Goal: Task Accomplishment & Management: Use online tool/utility

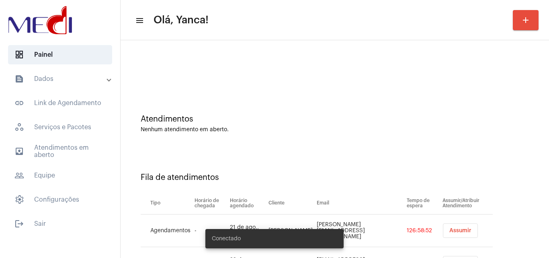
scroll to position [43, 0]
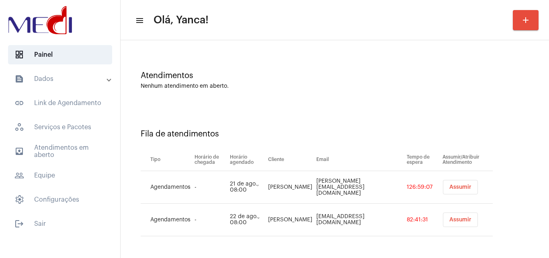
drag, startPoint x: 254, startPoint y: 57, endPoint x: 259, endPoint y: 58, distance: 4.7
click at [258, 58] on div "Atendimentos Nenhum atendimento em aberto." at bounding box center [335, 76] width 420 height 58
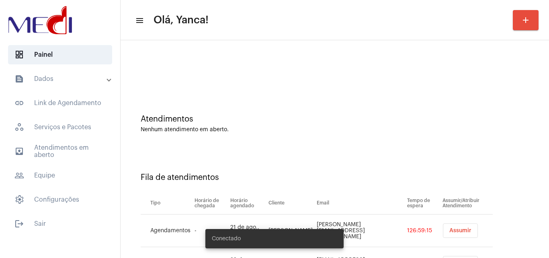
scroll to position [43, 0]
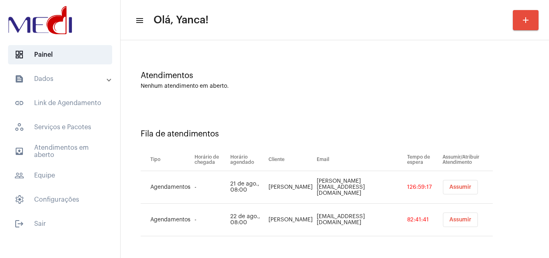
click at [440, 194] on td "Assumir" at bounding box center [466, 187] width 52 height 33
click at [460, 176] on td "Assumir" at bounding box center [466, 187] width 52 height 33
click at [447, 191] on button "Assumir" at bounding box center [460, 187] width 35 height 14
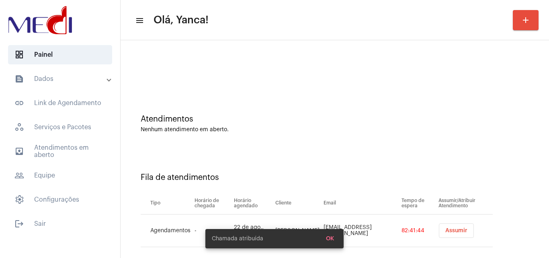
click at [380, 199] on div "Tipo Horário de chegada Horário agendado Cliente Email Tempo de espera Assumir/…" at bounding box center [317, 218] width 352 height 57
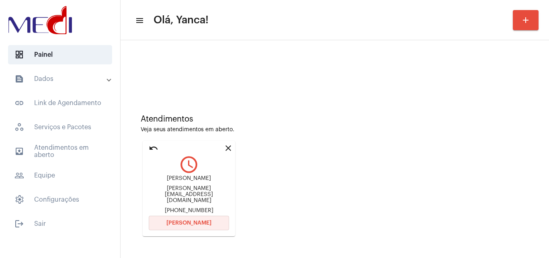
click at [201, 217] on button "[PERSON_NAME]" at bounding box center [189, 222] width 80 height 14
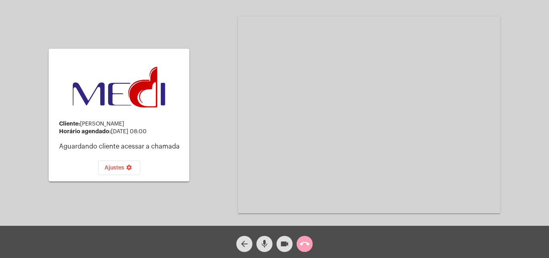
click at [301, 241] on mat-icon "call_end" at bounding box center [305, 244] width 10 height 10
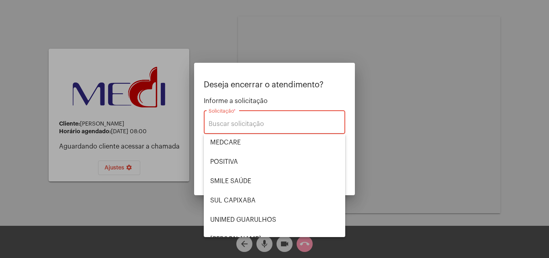
scroll to position [90, 0]
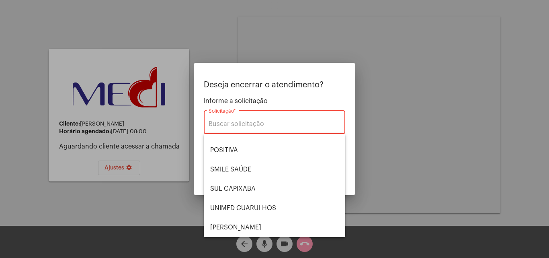
click at [147, 145] on div at bounding box center [274, 129] width 549 height 258
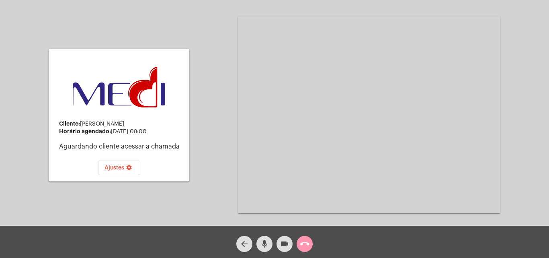
click at [117, 124] on div "Cliente: [PERSON_NAME]" at bounding box center [121, 124] width 124 height 6
drag, startPoint x: 113, startPoint y: 122, endPoint x: 84, endPoint y: 120, distance: 29.0
click at [84, 120] on mat-card-content "Cliente: [PERSON_NAME] agendado: [DATE] 08:00 Aguardando cliente acessar a cham…" at bounding box center [119, 115] width 128 height 120
click at [309, 247] on mat-icon "call_end" at bounding box center [305, 244] width 10 height 10
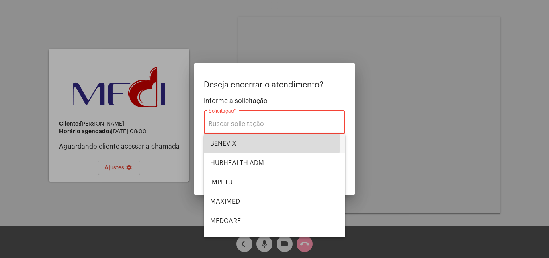
click at [258, 143] on span "BENEVIX" at bounding box center [274, 143] width 129 height 19
type input "BENEVIX"
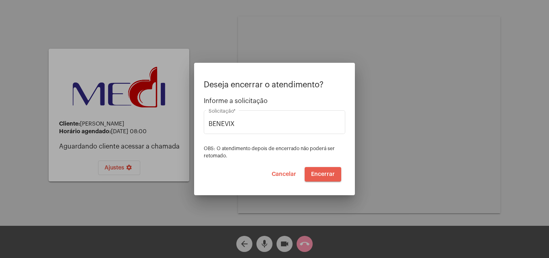
click at [325, 175] on span "Encerrar" at bounding box center [323, 174] width 24 height 6
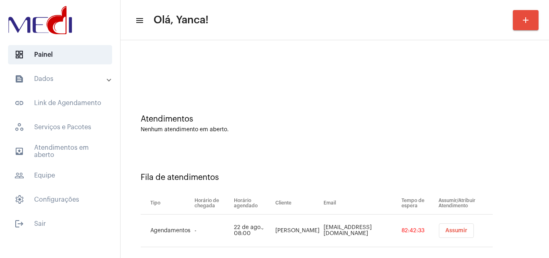
click at [447, 226] on button "Assumir" at bounding box center [456, 230] width 35 height 14
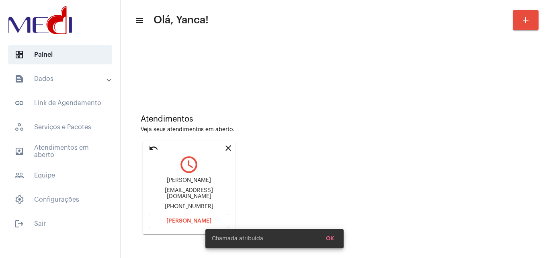
click at [196, 225] on div "Chamada atribuída OK" at bounding box center [274, 238] width 157 height 39
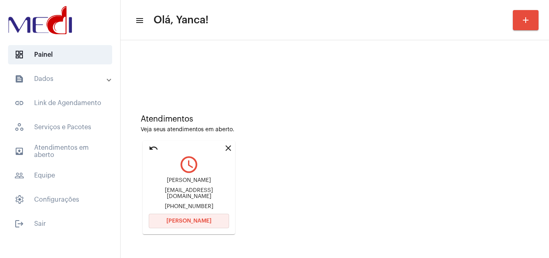
click at [195, 220] on span "[PERSON_NAME]" at bounding box center [188, 221] width 45 height 6
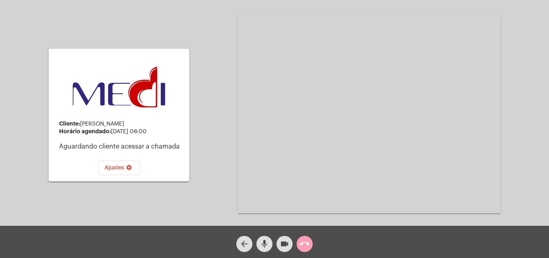
click at [305, 245] on mat-icon "call_end" at bounding box center [305, 244] width 10 height 10
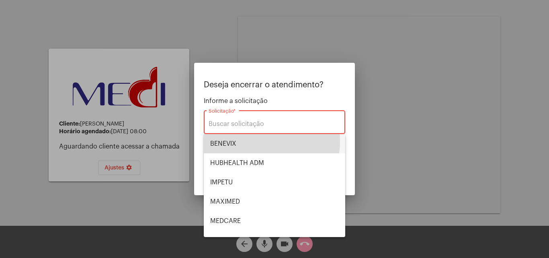
click at [262, 141] on span "BENEVIX" at bounding box center [274, 143] width 129 height 19
type input "BENEVIX"
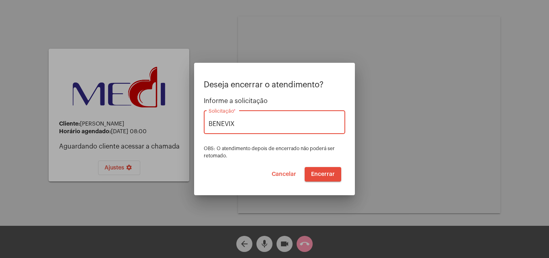
click at [323, 175] on span "Encerrar" at bounding box center [323, 174] width 24 height 6
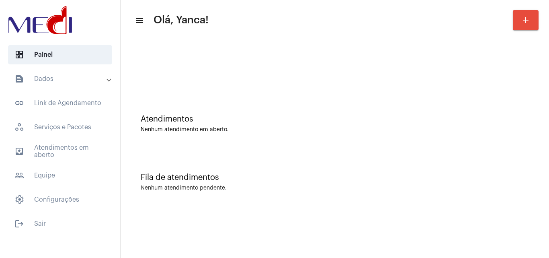
click at [205, 142] on div "Atendimentos Nenhum atendimento em aberto." at bounding box center [335, 119] width 420 height 58
click at [80, 76] on mat-panel-title "text_snippet_outlined Dados" at bounding box center [60, 79] width 93 height 10
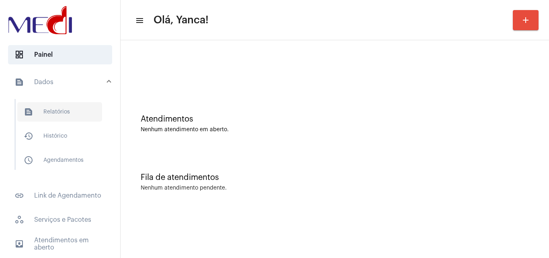
click at [80, 104] on span "text_snippet_outlined Relatórios" at bounding box center [59, 111] width 85 height 19
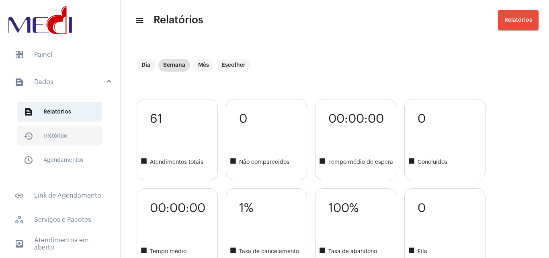
click at [62, 139] on span "history_outlined Histórico" at bounding box center [59, 135] width 85 height 19
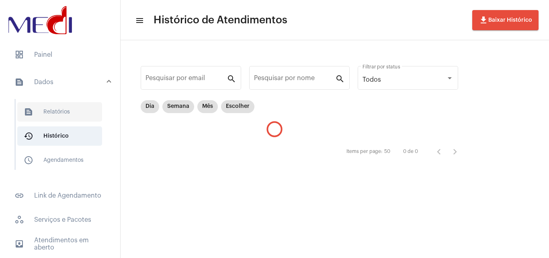
drag, startPoint x: 86, startPoint y: 161, endPoint x: 69, endPoint y: 112, distance: 51.3
click at [85, 161] on span "schedule_outlined Agendamentos" at bounding box center [59, 159] width 85 height 19
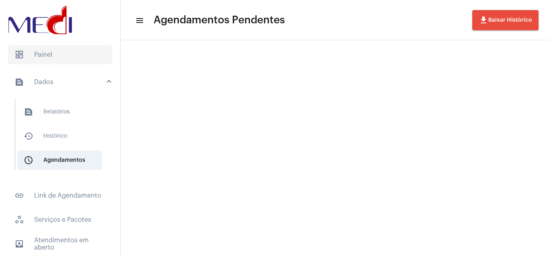
click at [84, 61] on span "dashboard Painel" at bounding box center [60, 54] width 104 height 19
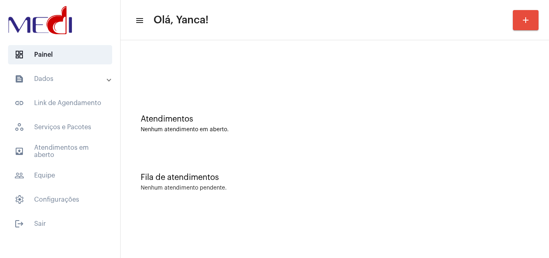
click at [299, 91] on div "Atendimentos Nenhum atendimento em aberto." at bounding box center [335, 119] width 420 height 58
click at [106, 76] on mat-panel-title "text_snippet_outlined Dados" at bounding box center [60, 79] width 93 height 10
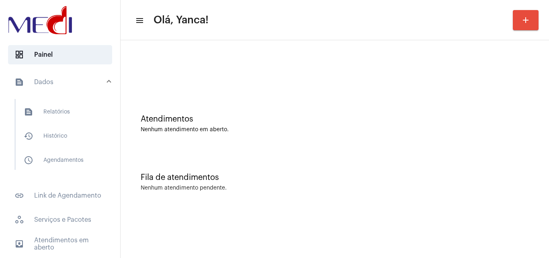
click at [64, 125] on mat-list "text_snippet_outlined Relatórios history_outlined Histórico schedule_outlined A…" at bounding box center [65, 134] width 101 height 71
click at [74, 110] on span "text_snippet_outlined Relatórios" at bounding box center [59, 111] width 85 height 19
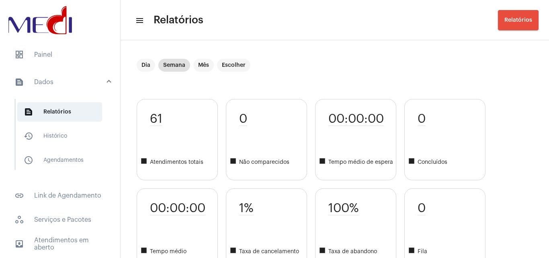
click at [91, 85] on mat-panel-title "text_snippet_outlined Dados" at bounding box center [60, 82] width 93 height 10
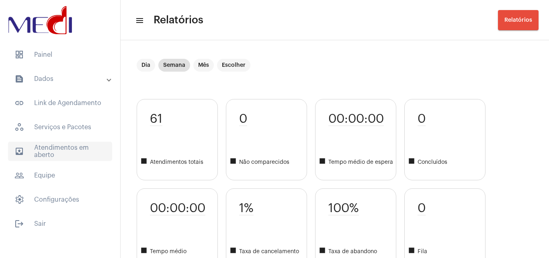
click at [74, 157] on span "outbox_outline Atendimentos em aberto" at bounding box center [60, 150] width 104 height 19
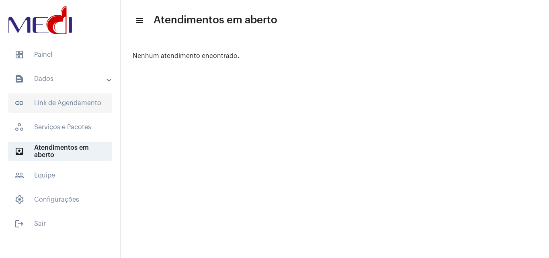
click at [64, 96] on span "link_outlined Link de Agendamento" at bounding box center [60, 102] width 104 height 19
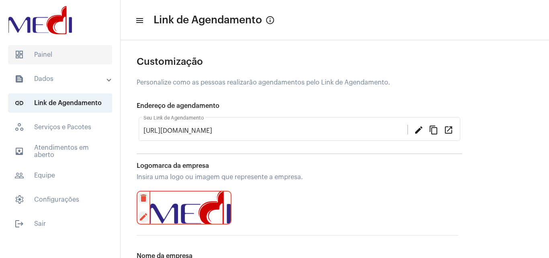
click at [88, 52] on span "dashboard Painel" at bounding box center [60, 54] width 104 height 19
